Goal: Task Accomplishment & Management: Manage account settings

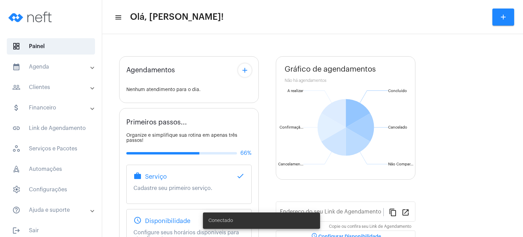
type input "[URL][DOMAIN_NAME]"
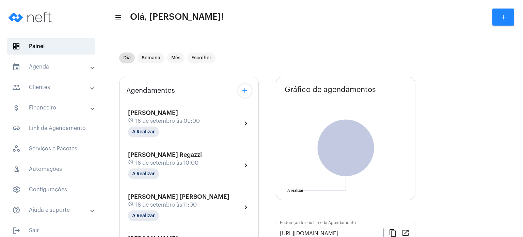
click at [161, 125] on div "[PERSON_NAME] schedule [DATE] 09:00 A Realizar" at bounding box center [164, 123] width 72 height 28
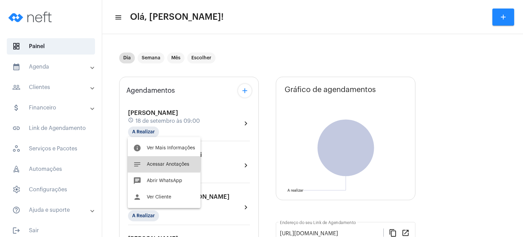
click at [153, 162] on span "Acessar Anotações" at bounding box center [168, 164] width 43 height 5
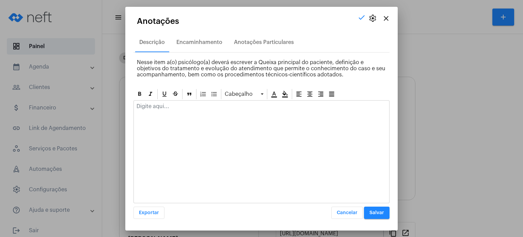
click at [178, 107] on p at bounding box center [262, 106] width 250 height 6
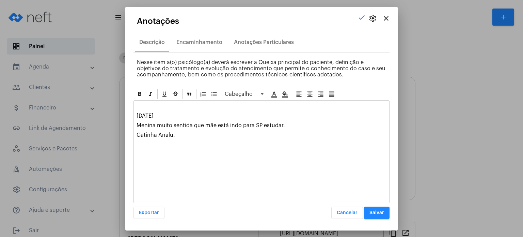
click at [376, 205] on div "Cabeçalho [DATE] [PERSON_NAME] muito sentida que mãe está indo para SP estudar.…" at bounding box center [262, 153] width 256 height 131
click at [375, 209] on button "Salvar" at bounding box center [377, 213] width 26 height 12
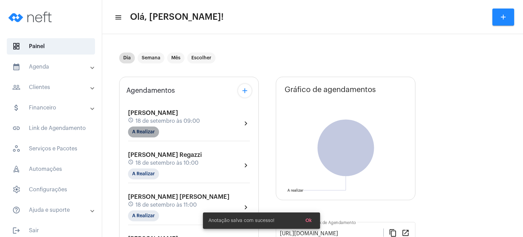
click at [153, 132] on mat-chip "A Realizar" at bounding box center [143, 131] width 31 height 11
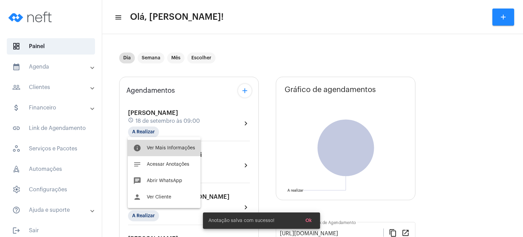
click at [157, 150] on button "info Ver Mais Informações" at bounding box center [164, 148] width 73 height 16
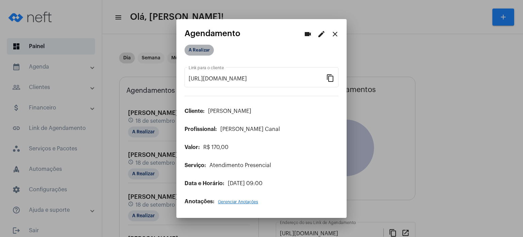
click at [203, 53] on mat-chip "A Realizar" at bounding box center [199, 50] width 29 height 11
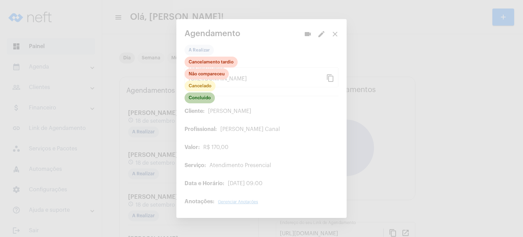
click at [198, 97] on mat-chip "Concluído" at bounding box center [200, 97] width 30 height 11
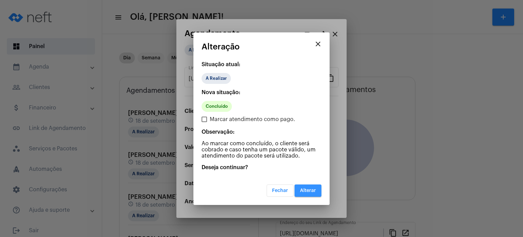
click at [304, 192] on span "Alterar" at bounding box center [308, 190] width 16 height 5
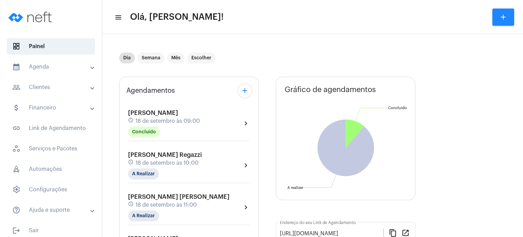
click at [141, 163] on span "18 de setembro às 10:00" at bounding box center [167, 163] width 63 height 6
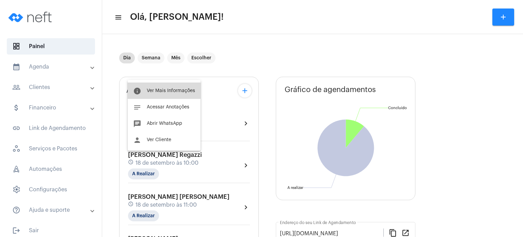
click at [180, 88] on button "info Ver Mais Informações" at bounding box center [164, 90] width 73 height 16
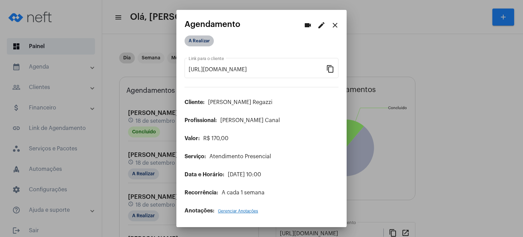
click at [199, 41] on mat-chip "A Realizar" at bounding box center [199, 40] width 29 height 11
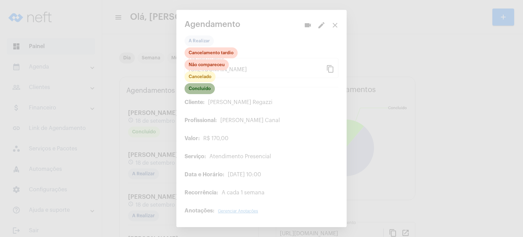
click at [204, 87] on mat-chip "Concluído" at bounding box center [200, 88] width 30 height 11
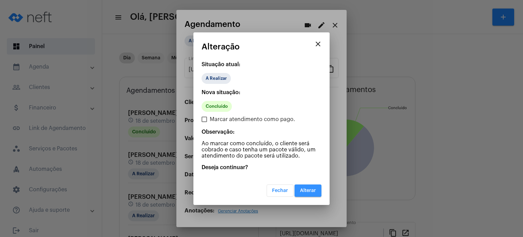
click at [303, 189] on span "Alterar" at bounding box center [308, 190] width 16 height 5
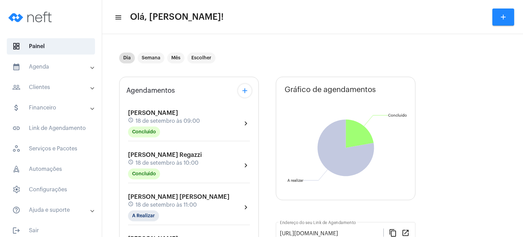
click at [138, 154] on span "[PERSON_NAME] Regazzi" at bounding box center [165, 155] width 74 height 6
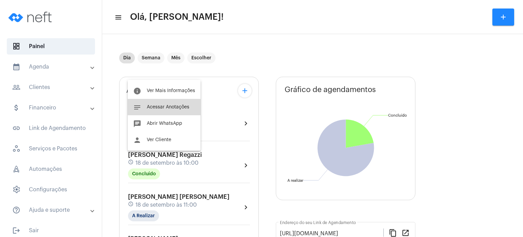
click at [178, 102] on button "notes Acessar Anotações" at bounding box center [164, 107] width 73 height 16
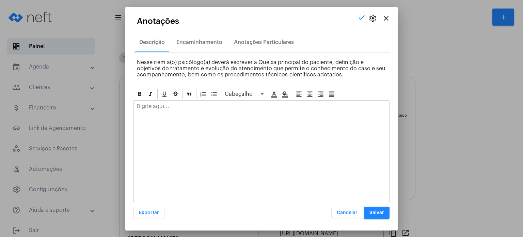
click at [177, 103] on p at bounding box center [262, 106] width 250 height 6
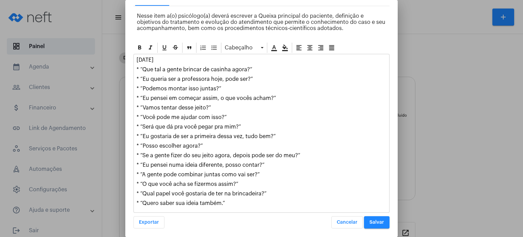
scroll to position [40, 0]
click at [380, 221] on button "Salvar" at bounding box center [377, 222] width 26 height 12
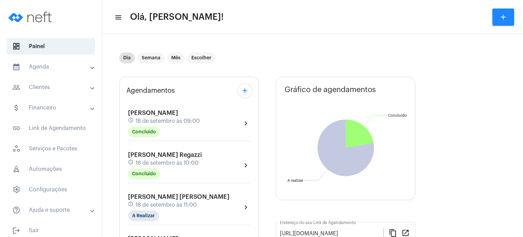
click at [153, 208] on span "18 de setembro às 11:00" at bounding box center [166, 205] width 61 height 6
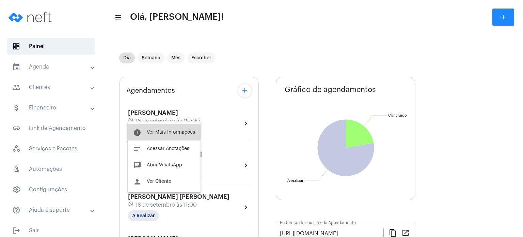
click at [182, 134] on span "Ver Mais Informações" at bounding box center [171, 132] width 48 height 5
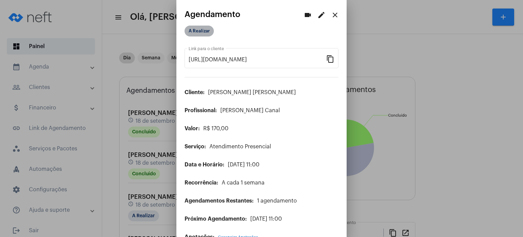
click at [205, 35] on mat-chip "A Realizar" at bounding box center [199, 31] width 29 height 11
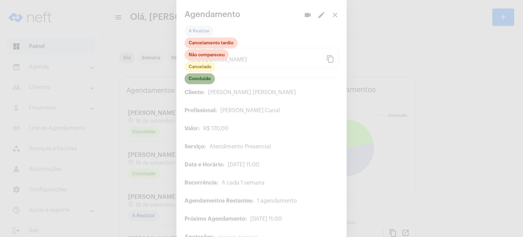
click at [207, 79] on mat-chip "Concluído" at bounding box center [200, 78] width 30 height 11
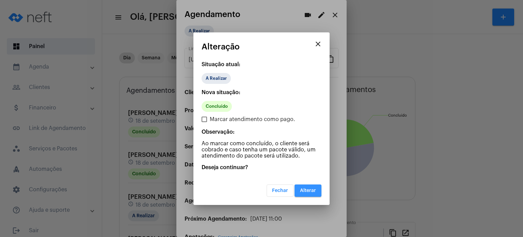
click at [303, 190] on span "Alterar" at bounding box center [308, 190] width 16 height 5
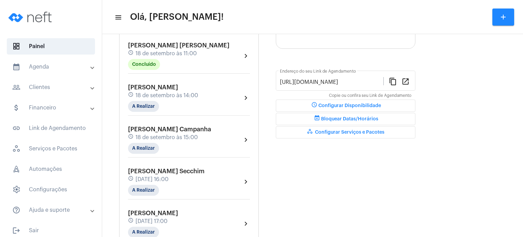
scroll to position [150, 0]
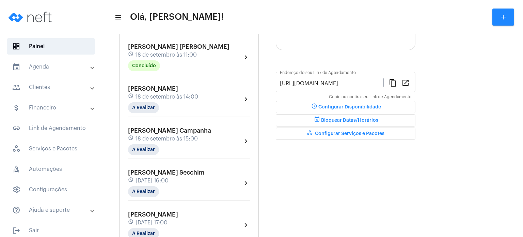
click at [184, 56] on div "schedule [DATE] 11:00" at bounding box center [179, 54] width 102 height 7
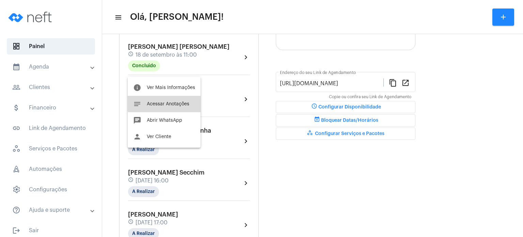
click at [166, 102] on span "Acessar Anotações" at bounding box center [168, 104] width 43 height 5
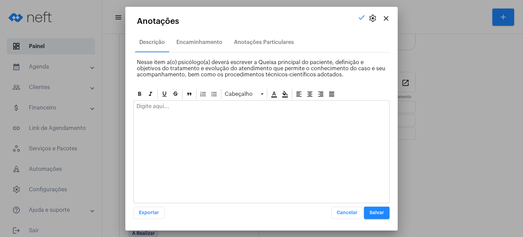
click at [166, 109] on div at bounding box center [262, 108] width 256 height 15
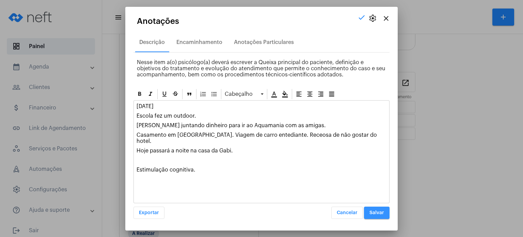
click at [380, 212] on span "Salvar" at bounding box center [377, 212] width 15 height 5
